Goal: Transaction & Acquisition: Subscribe to service/newsletter

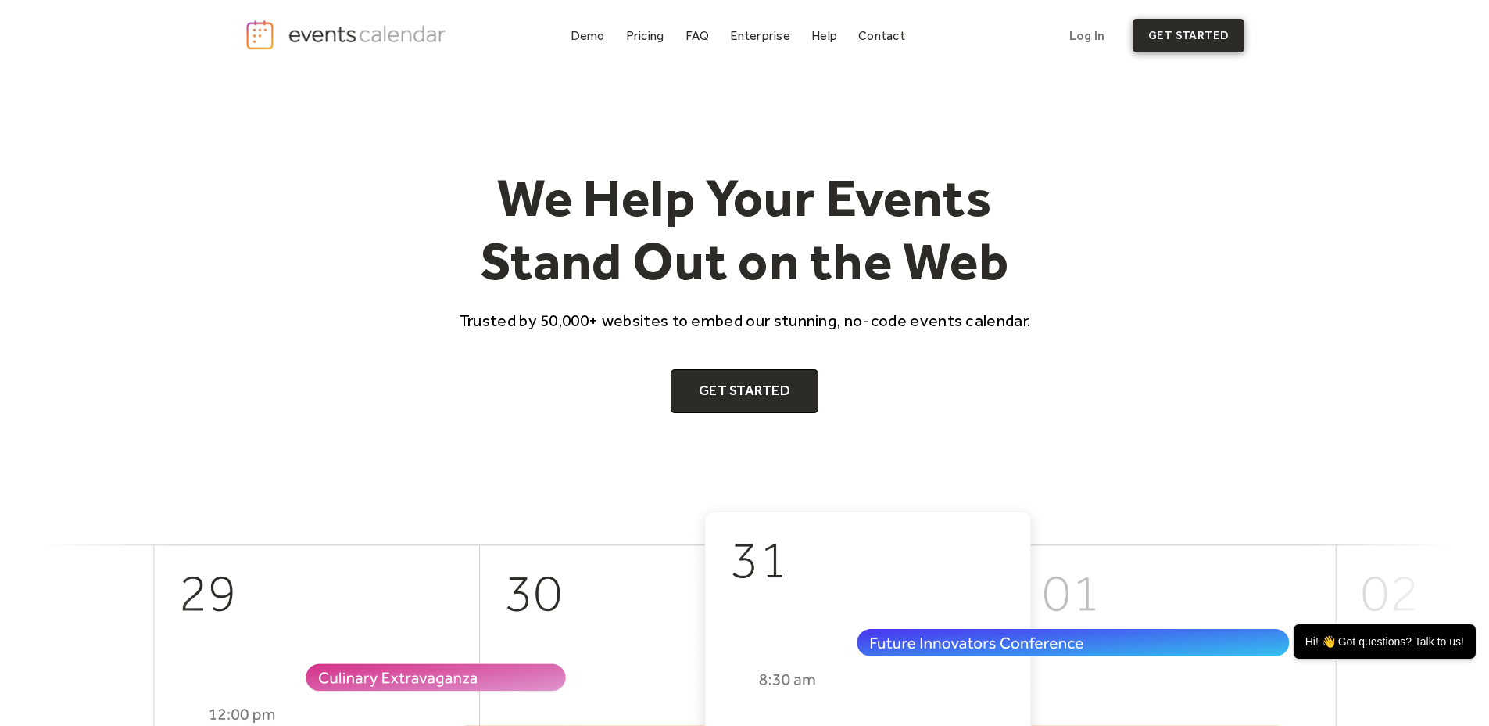
click at [1245, 46] on link "get started" at bounding box center [1189, 36] width 112 height 34
click at [626, 40] on div "Pricing" at bounding box center [645, 35] width 38 height 9
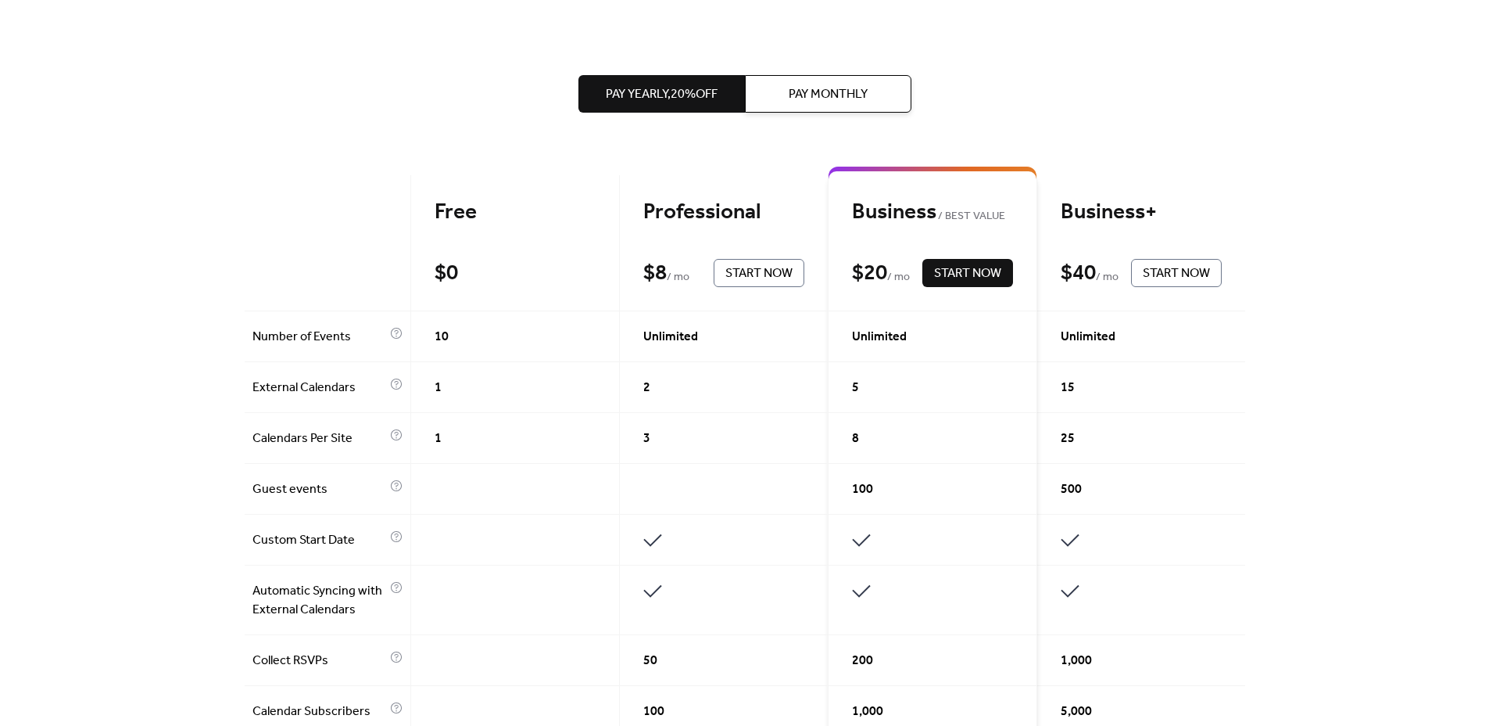
scroll to position [294, 0]
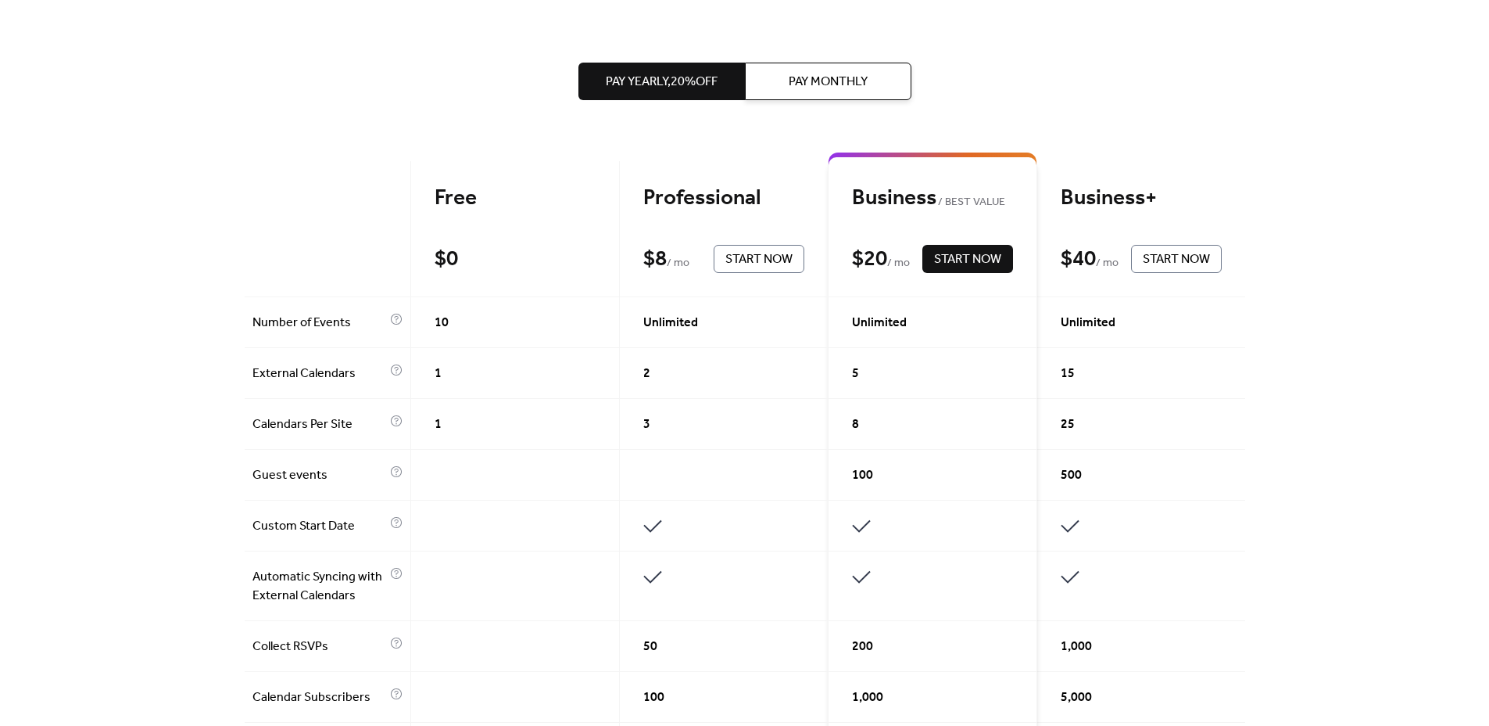
click at [797, 91] on span "Pay Monthly" at bounding box center [828, 82] width 79 height 19
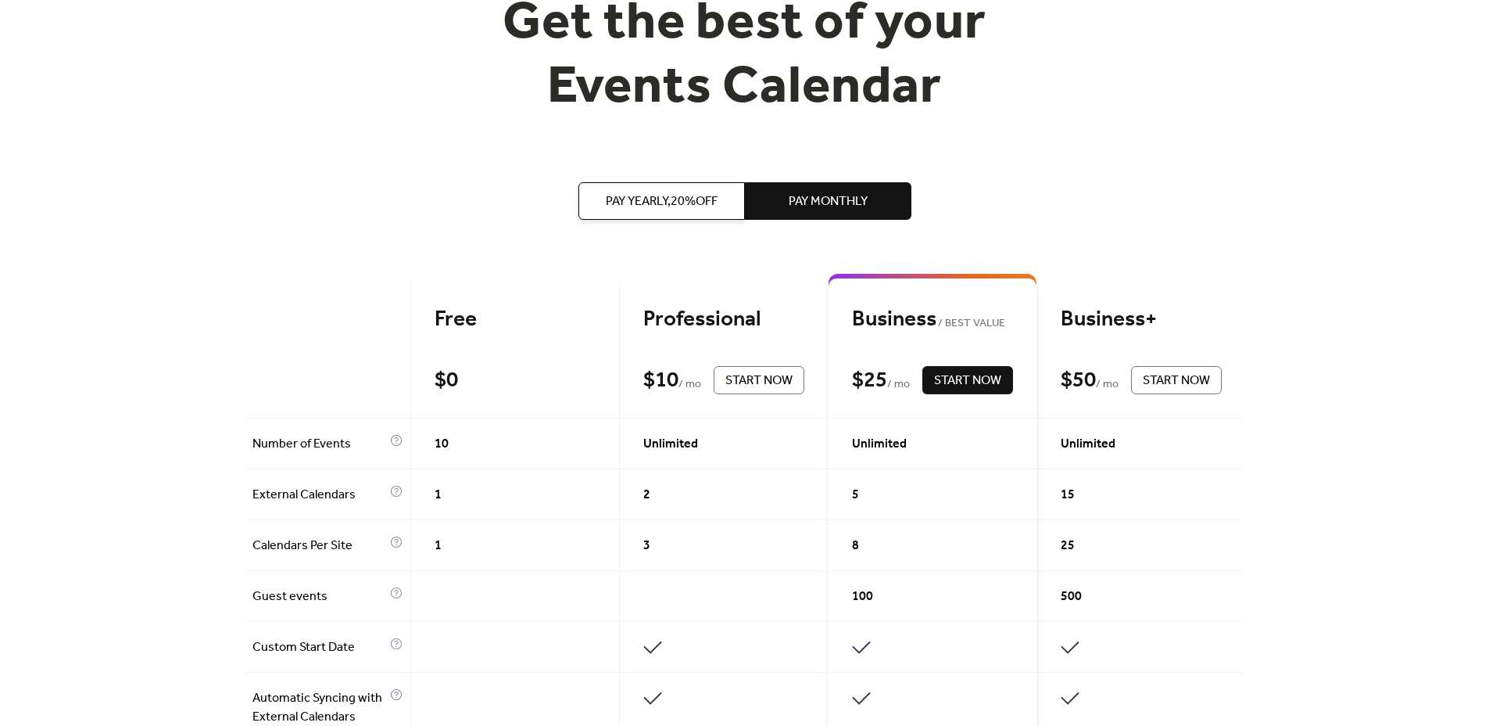
scroll to position [360, 0]
